Goal: Navigation & Orientation: Find specific page/section

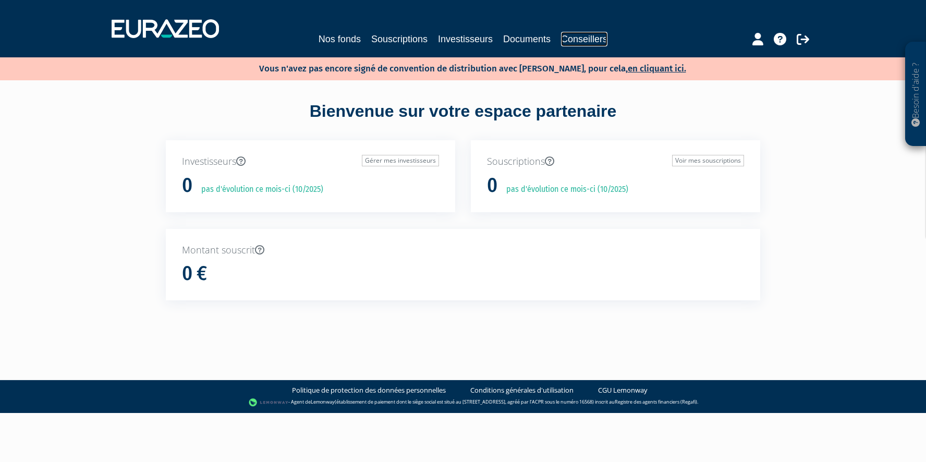
click at [606, 42] on link "Conseillers" at bounding box center [584, 39] width 46 height 15
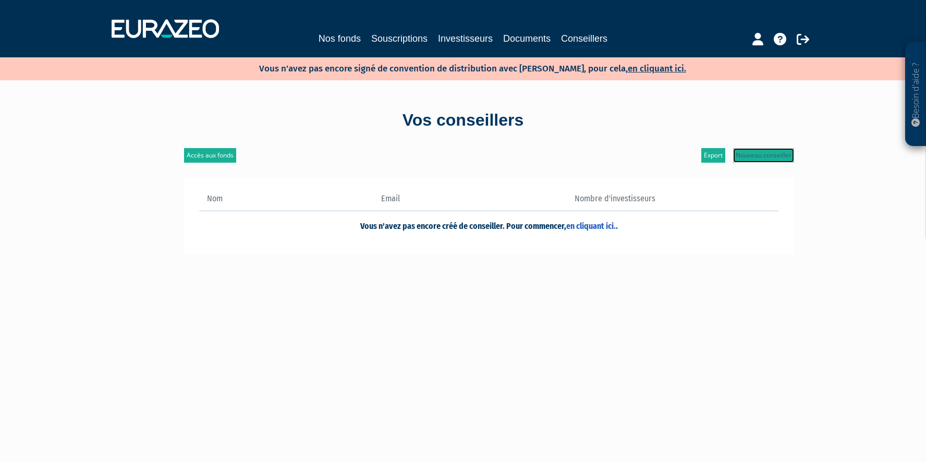
click at [774, 158] on link "Nouveau conseiller" at bounding box center [763, 155] width 61 height 15
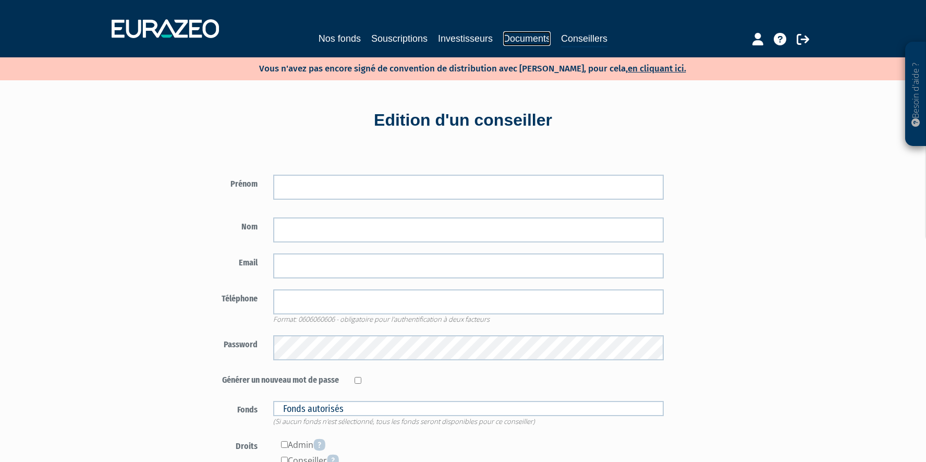
click at [534, 37] on link "Documents" at bounding box center [526, 38] width 47 height 15
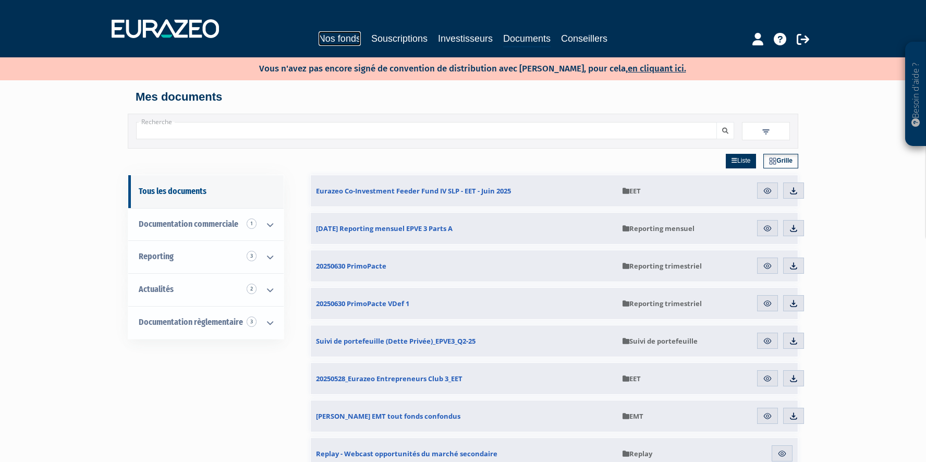
click at [330, 35] on link "Nos fonds" at bounding box center [340, 38] width 42 height 15
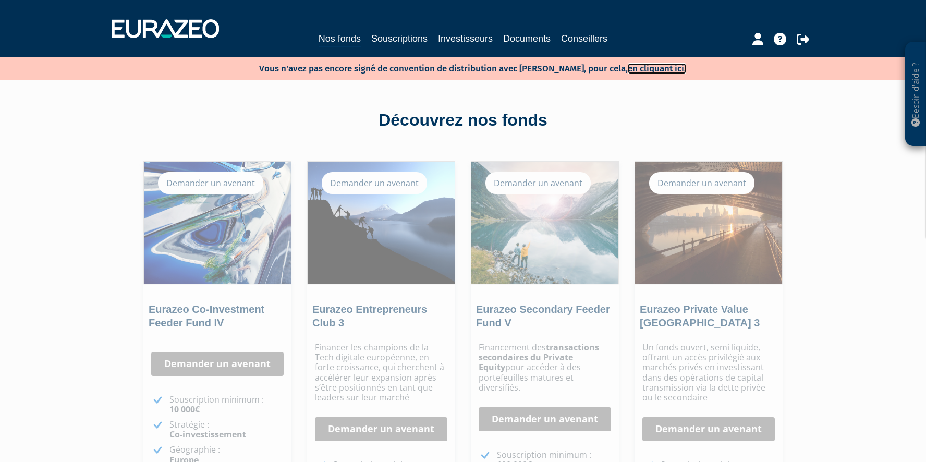
click at [628, 67] on link "en cliquant ici." at bounding box center [657, 68] width 58 height 11
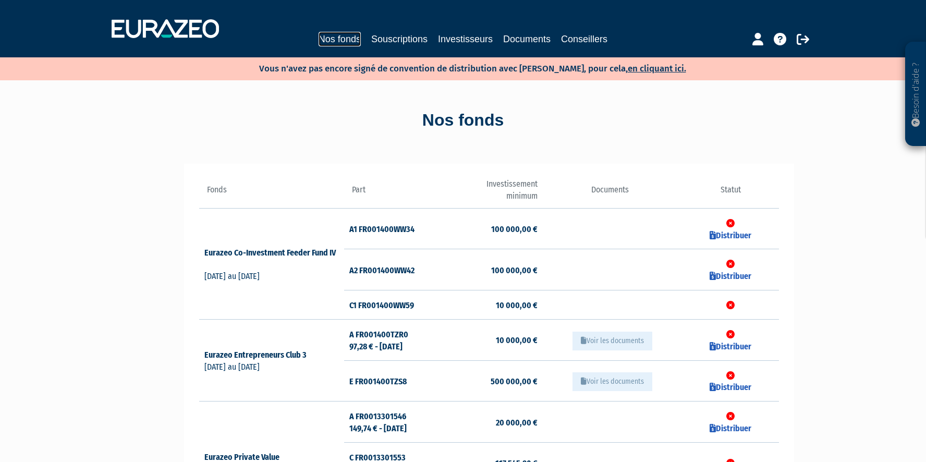
click at [350, 39] on link "Nos fonds" at bounding box center [340, 39] width 42 height 15
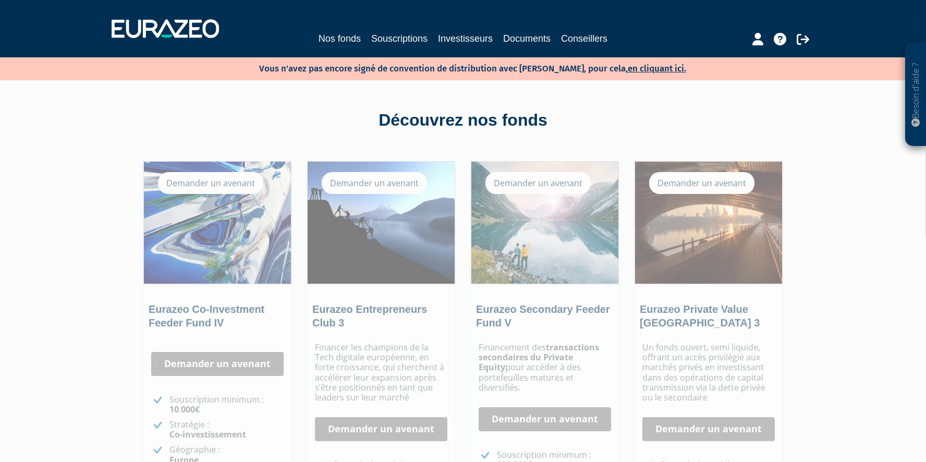
click at [651, 64] on p "Vous n'avez pas encore signé de convention de distribution avec [PERSON_NAME], …" at bounding box center [457, 67] width 457 height 15
click at [648, 67] on link "en cliquant ici." at bounding box center [657, 68] width 58 height 11
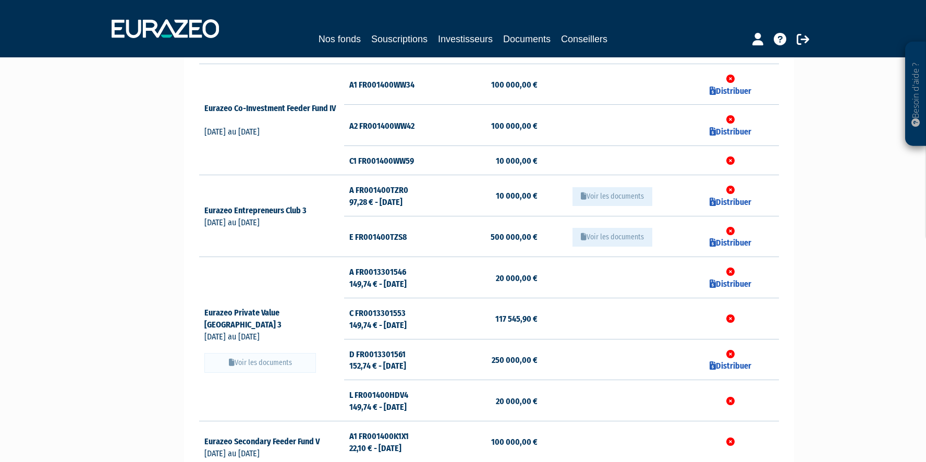
scroll to position [171, 0]
